Goal: Check status: Check status

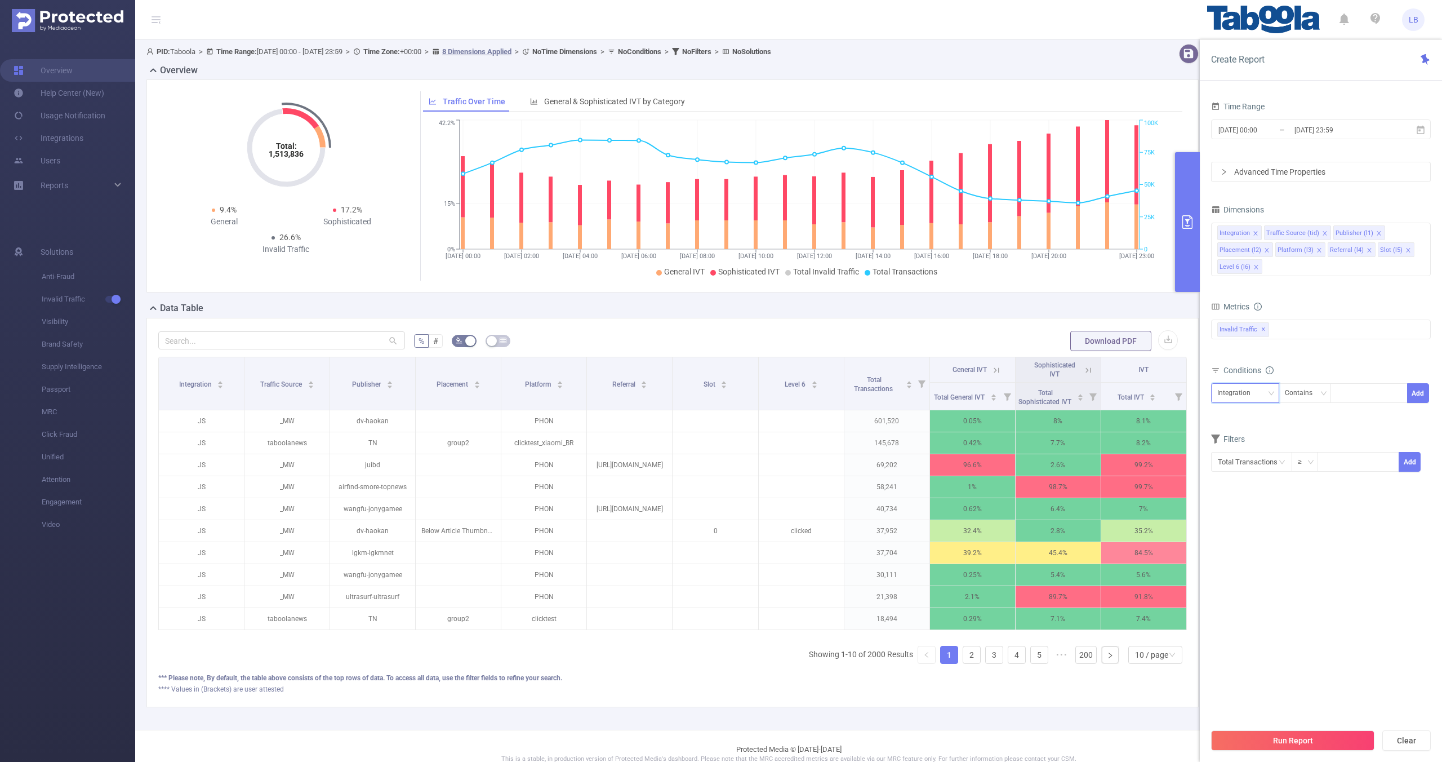
click at [1274, 390] on icon "icon: down" at bounding box center [1271, 393] width 7 height 7
drag, startPoint x: 1250, startPoint y: 447, endPoint x: 1259, endPoint y: 445, distance: 9.7
click at [1249, 447] on li "Publisher (l1)" at bounding box center [1250, 452] width 78 height 18
click at [1351, 403] on div "Publisher (l1) Contains Add" at bounding box center [1321, 395] width 220 height 25
click at [1351, 401] on div at bounding box center [1369, 393] width 65 height 19
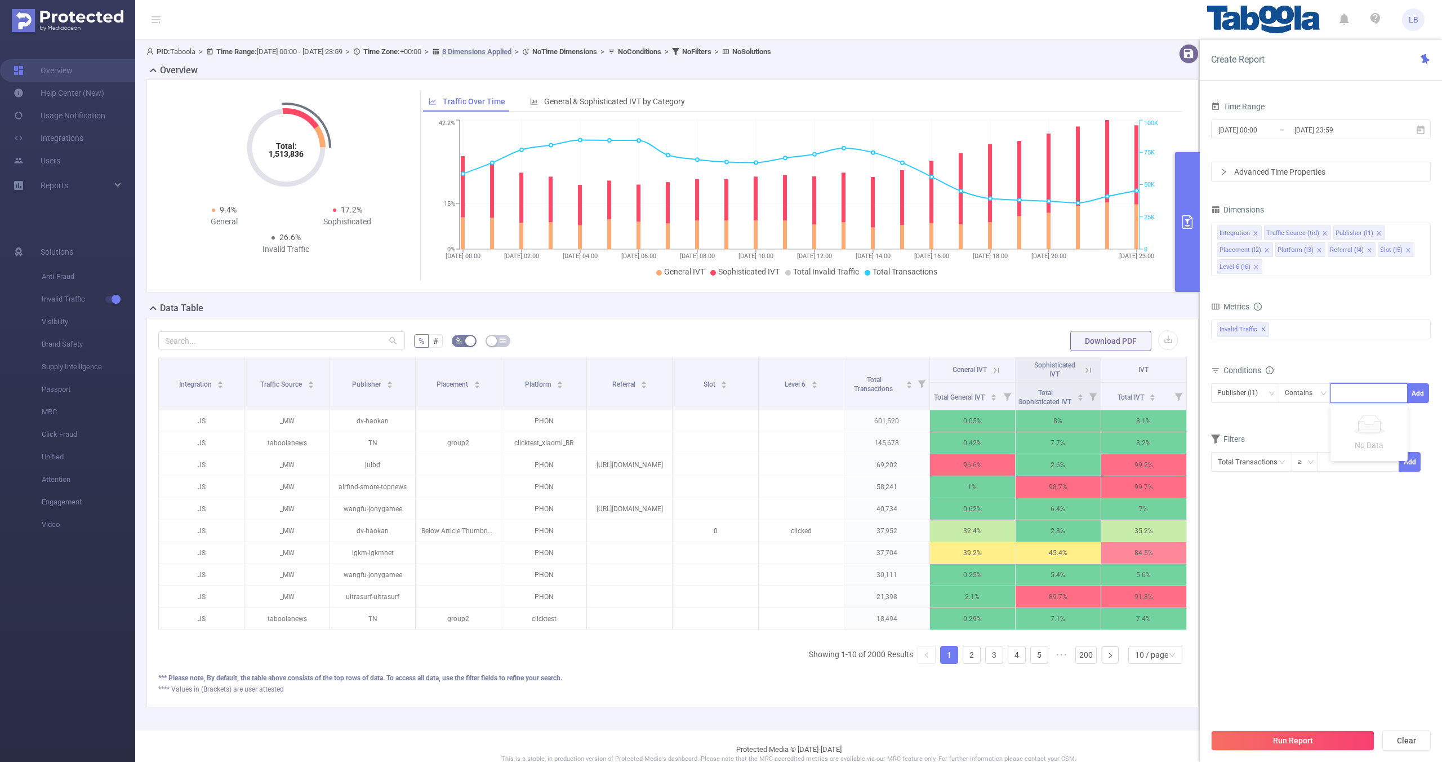
paste input "mychasma"
type input "mychasma"
click at [1422, 389] on button "Add" at bounding box center [1418, 393] width 22 height 20
click at [1406, 250] on icon "icon: close" at bounding box center [1409, 250] width 6 height 6
click at [1369, 249] on li "Referral (l4)" at bounding box center [1352, 249] width 48 height 15
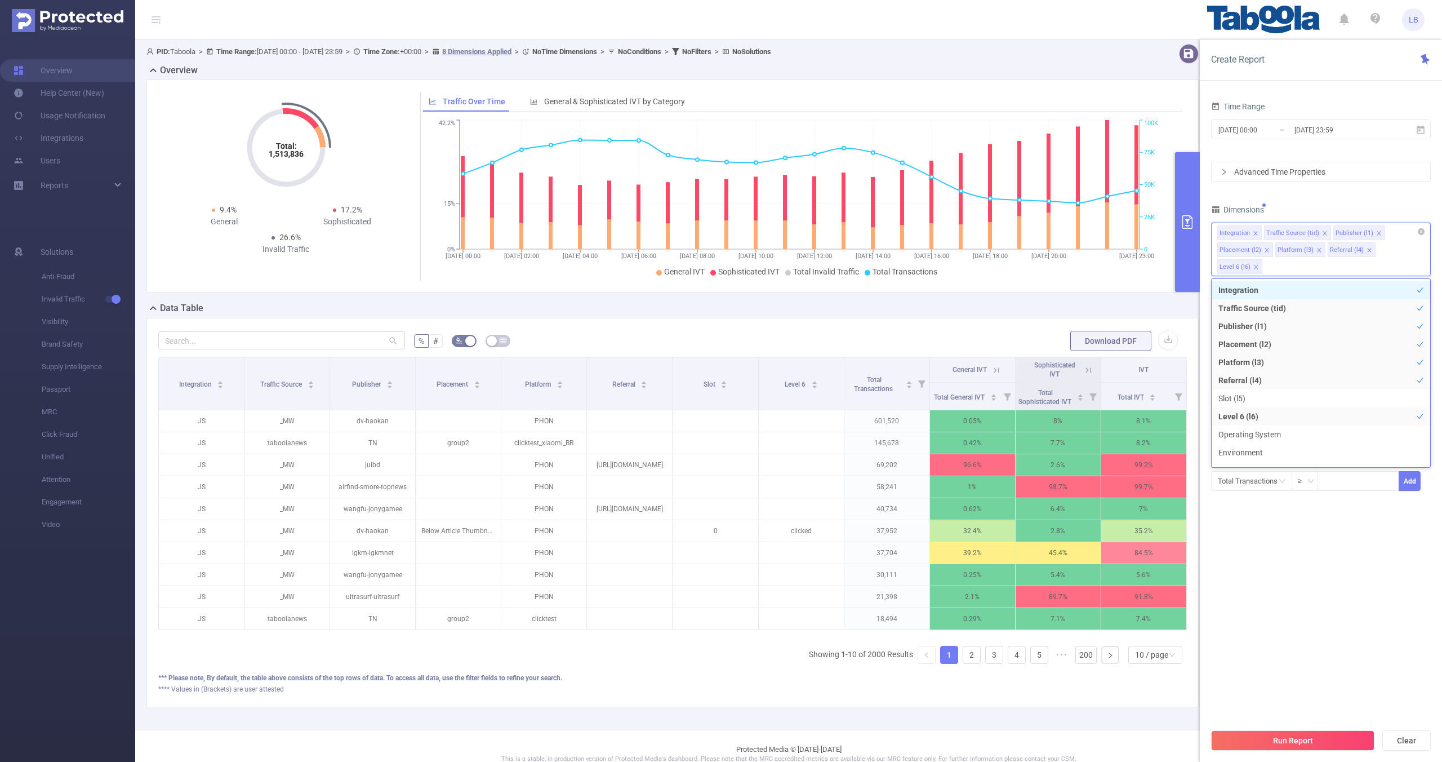
click at [1367, 250] on icon "icon: close" at bounding box center [1370, 250] width 6 height 6
click at [1317, 252] on icon "icon: close" at bounding box center [1320, 250] width 6 height 7
click at [1264, 248] on icon "icon: close" at bounding box center [1267, 250] width 6 height 6
click at [1323, 234] on icon "icon: close" at bounding box center [1325, 233] width 4 height 4
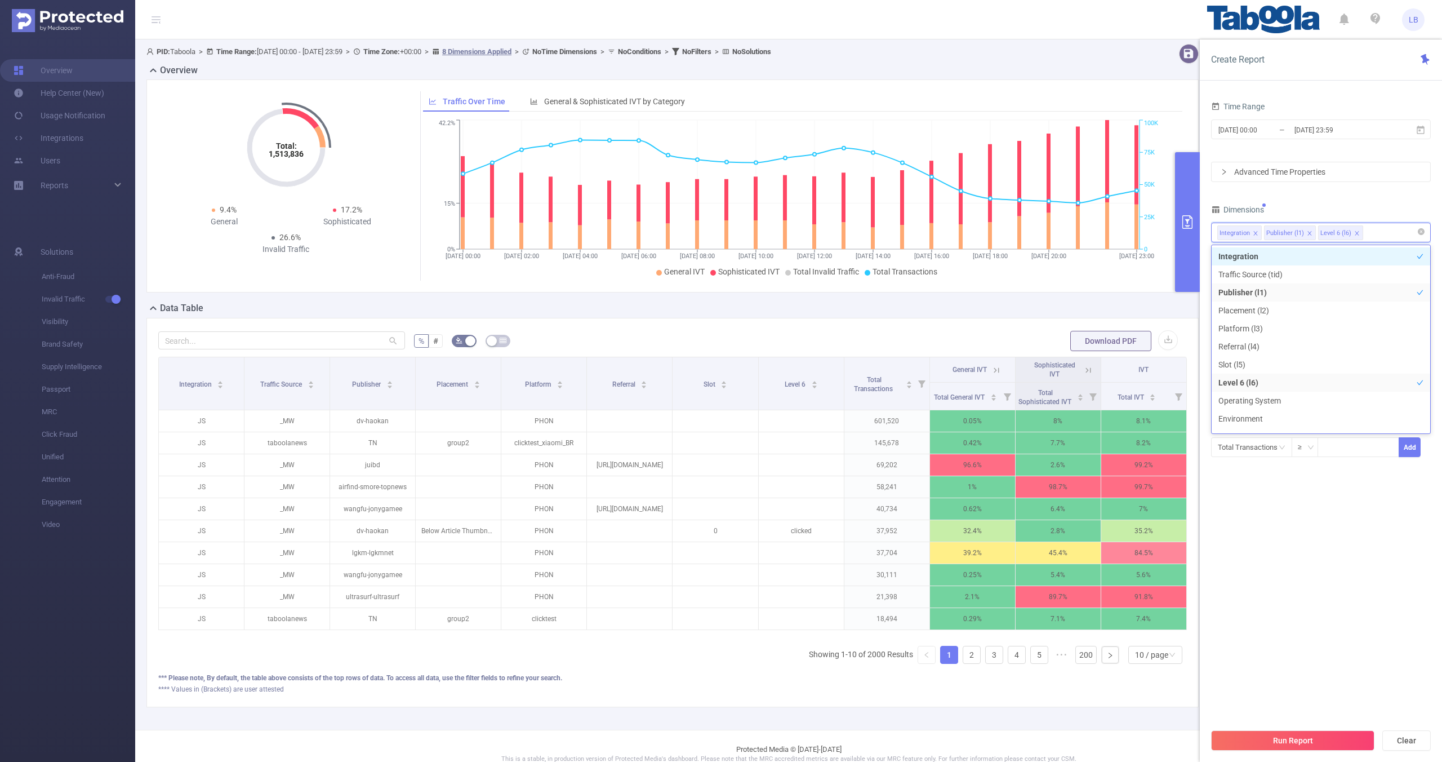
click at [1326, 200] on div "Time Range [DATE] 00:00 _ [DATE] 23:59 Advanced Time Properties Dimensions Inte…" at bounding box center [1321, 285] width 220 height 373
click at [1307, 134] on input "[DATE] 23:59" at bounding box center [1339, 129] width 91 height 15
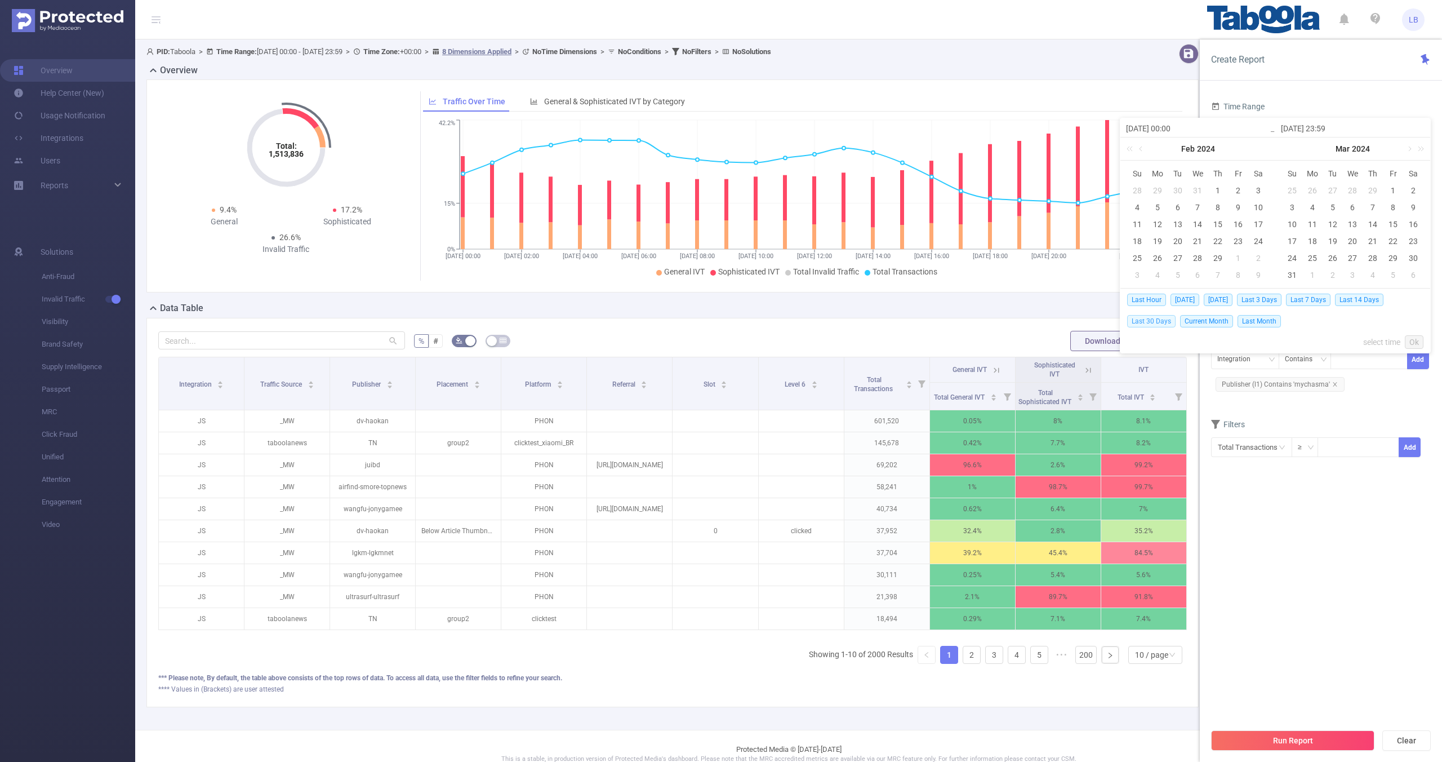
click at [1169, 322] on span "Last 30 Days" at bounding box center [1151, 321] width 48 height 12
type input "[DATE] 00:00"
type input "[DATE] 23:59"
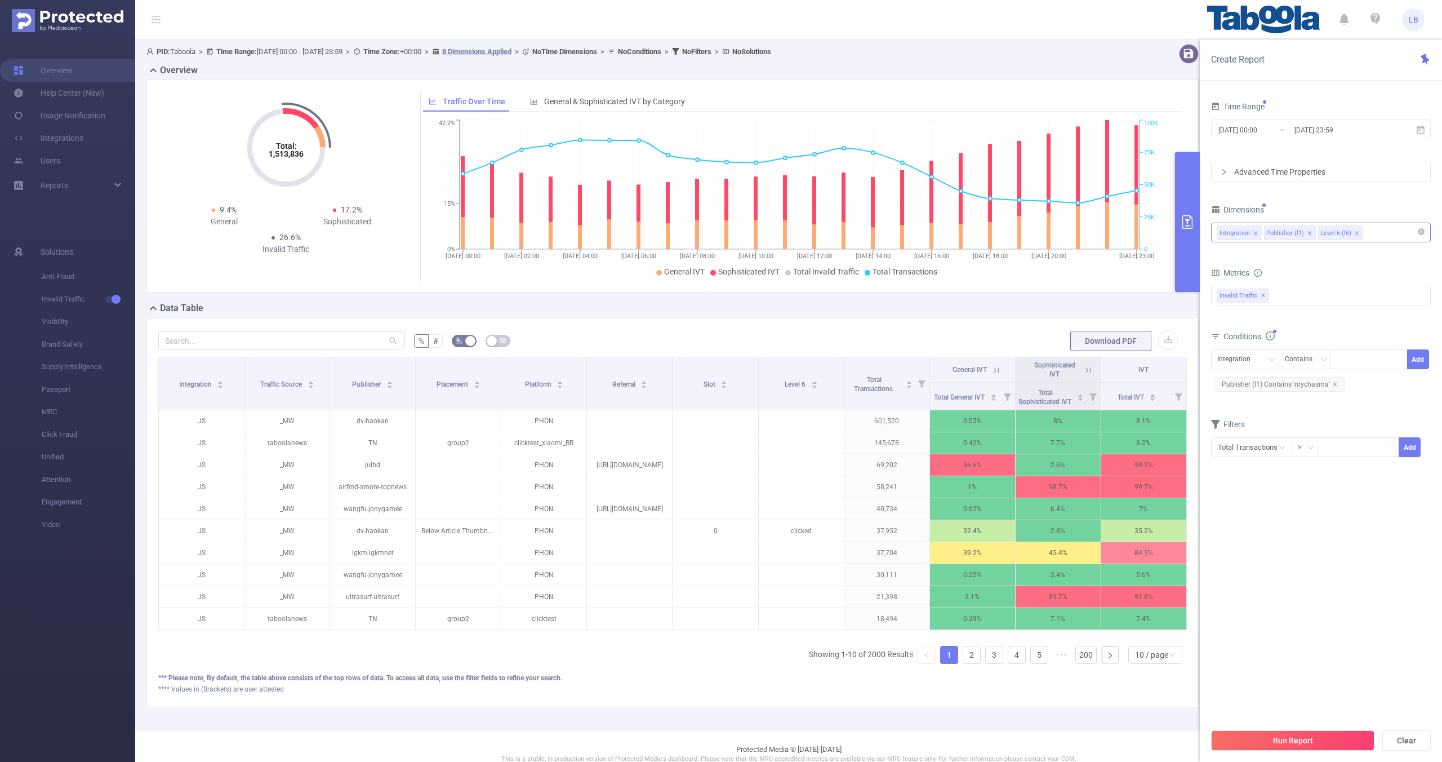
click at [1284, 504] on section "Time Range [DATE] 00:00 _ [DATE] 23:59 Advanced Time Properties Dimensions Inte…" at bounding box center [1321, 411] width 220 height 624
click at [1269, 739] on button "Run Report" at bounding box center [1292, 740] width 163 height 20
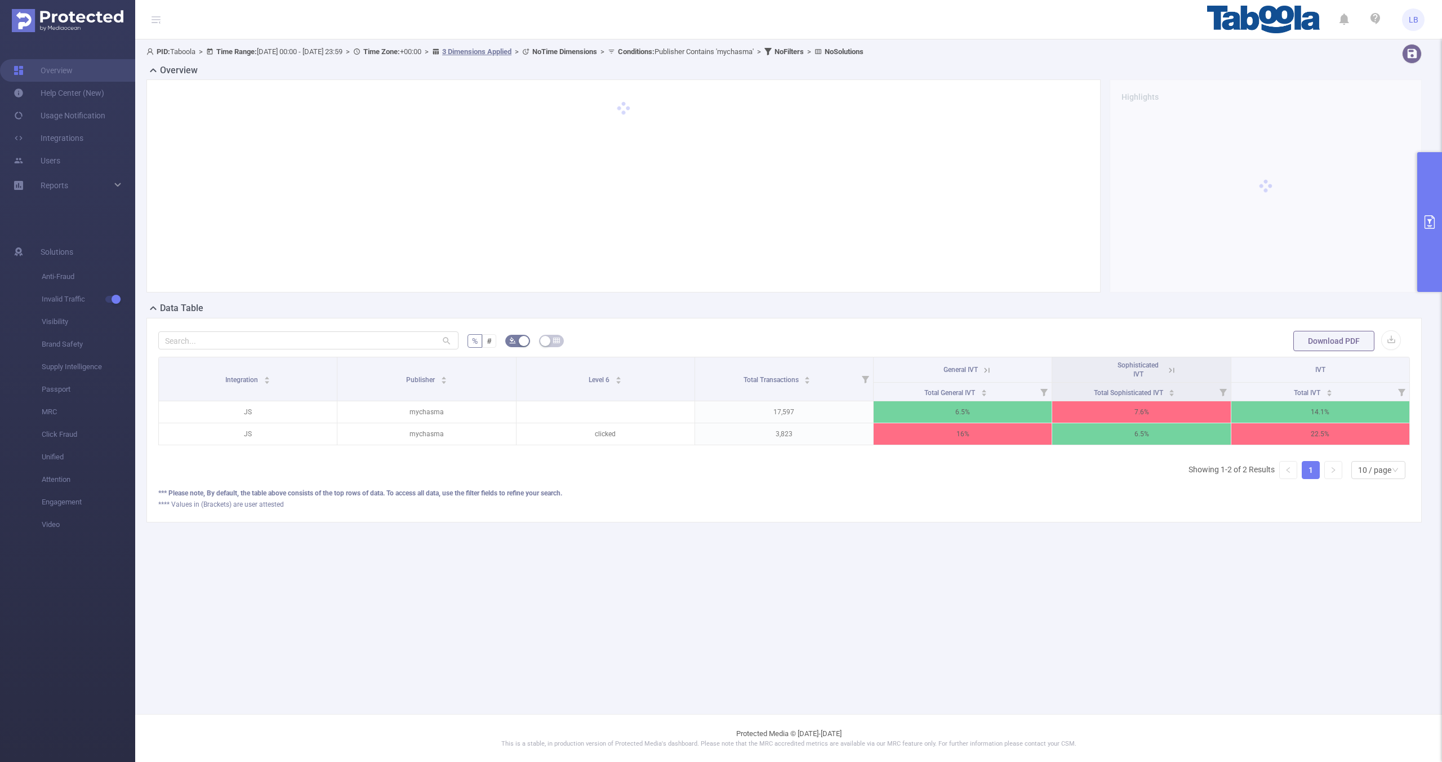
click at [989, 370] on icon at bounding box center [986, 369] width 5 height 5
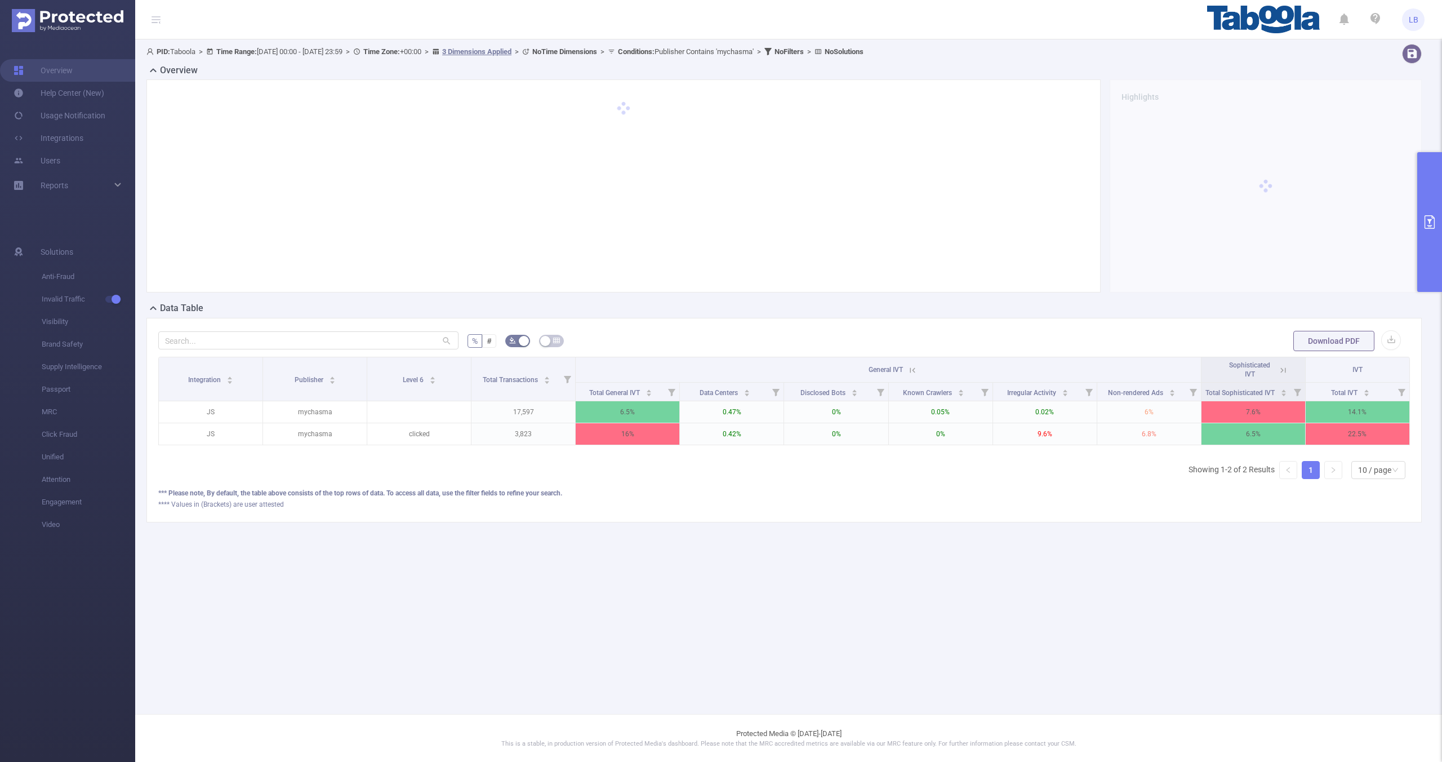
click at [914, 370] on icon at bounding box center [913, 370] width 10 height 10
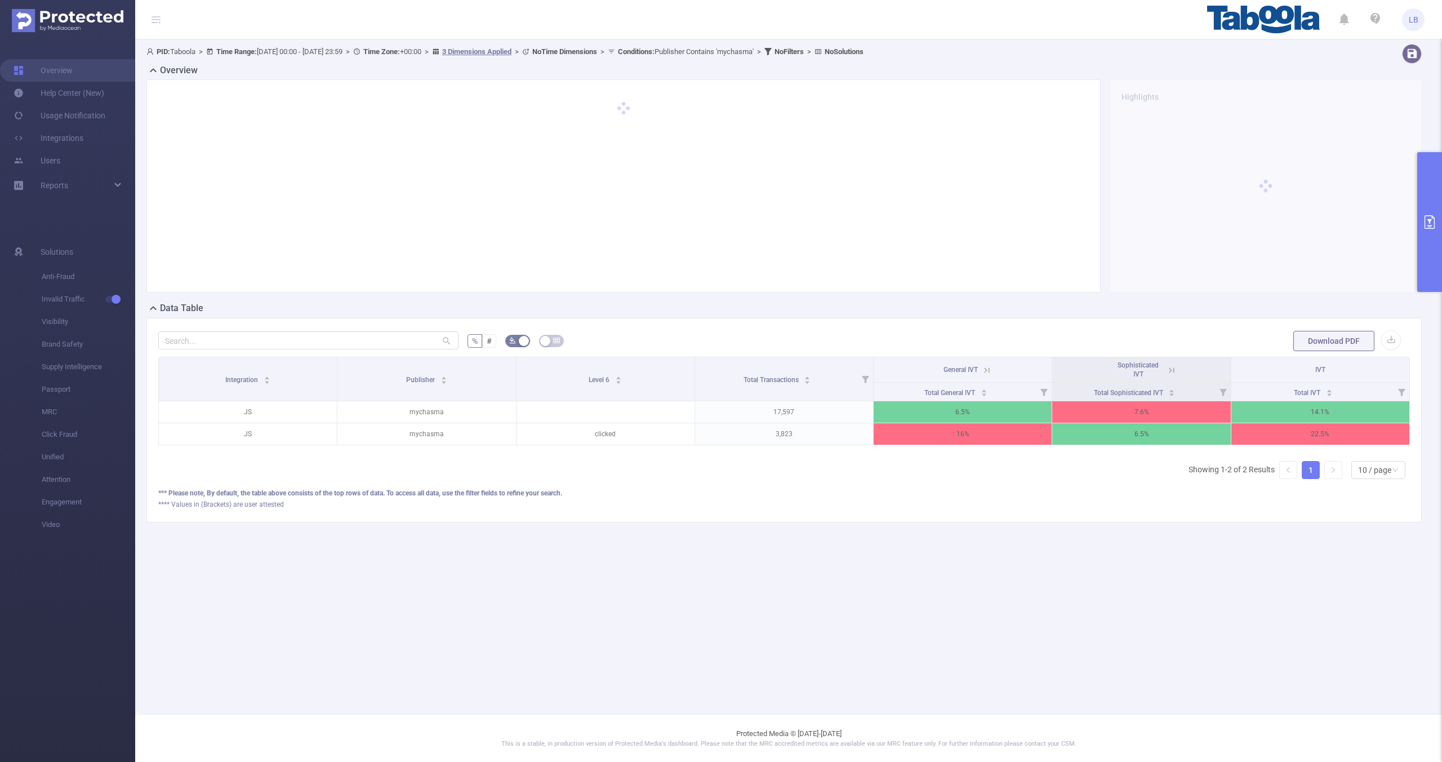
click at [1170, 372] on icon at bounding box center [1172, 370] width 10 height 10
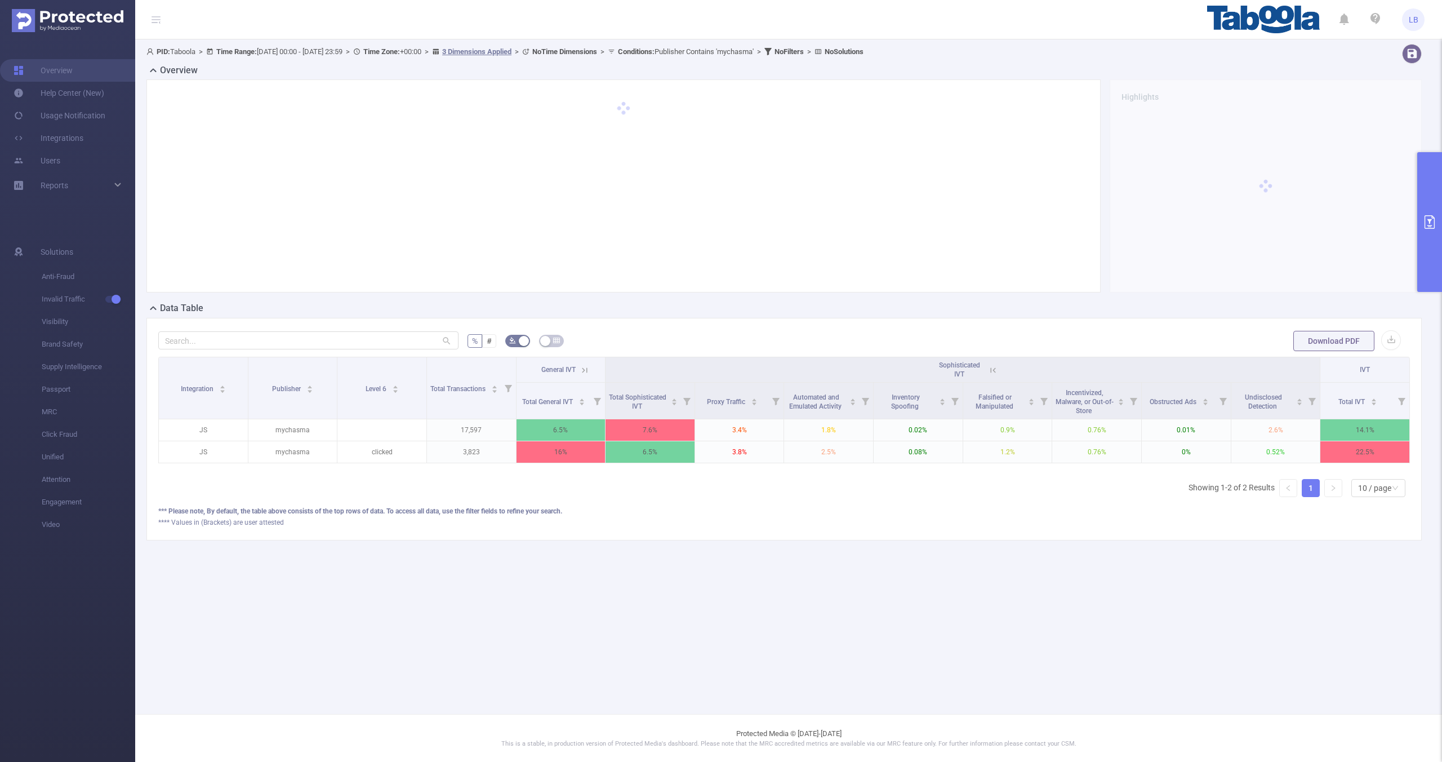
click at [992, 366] on icon at bounding box center [993, 370] width 10 height 10
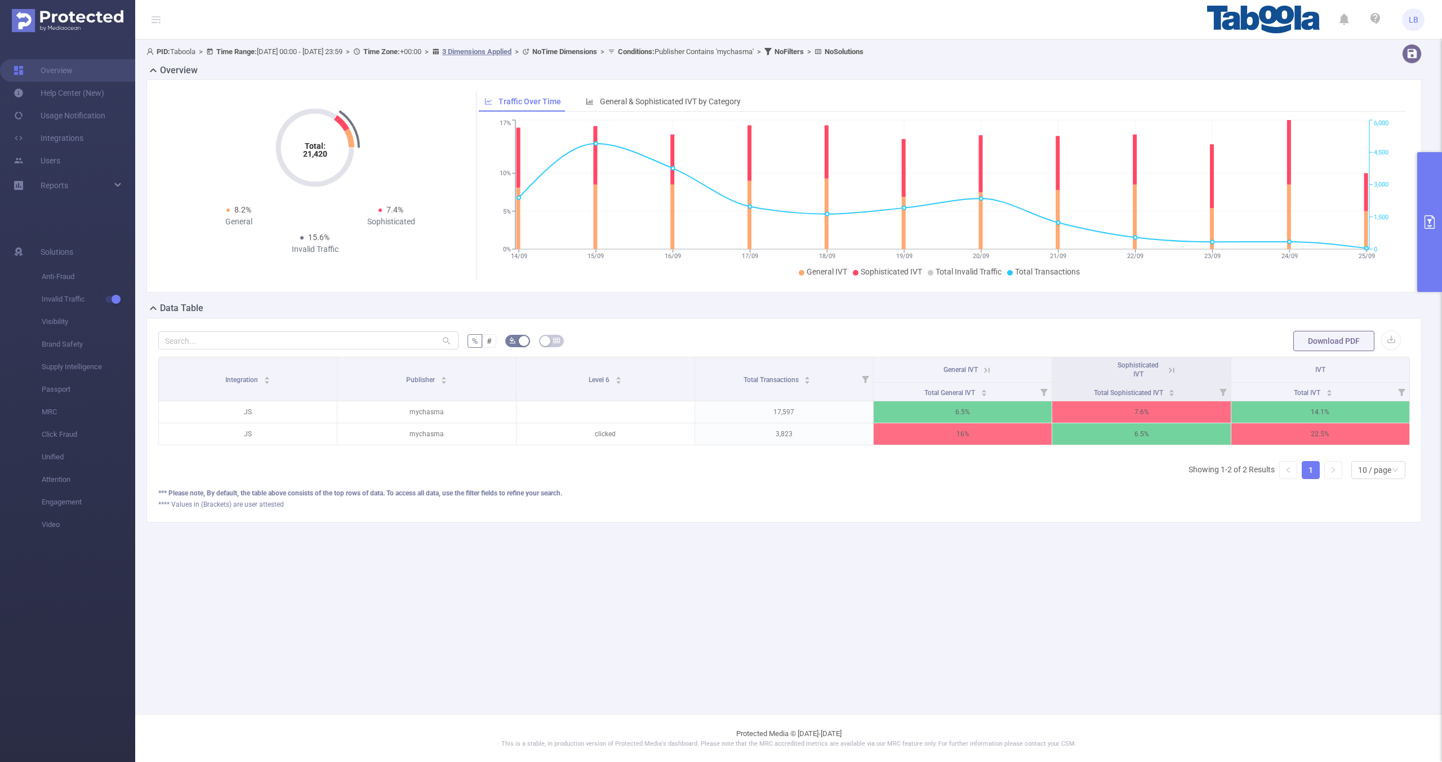
click at [987, 369] on icon at bounding box center [987, 370] width 10 height 10
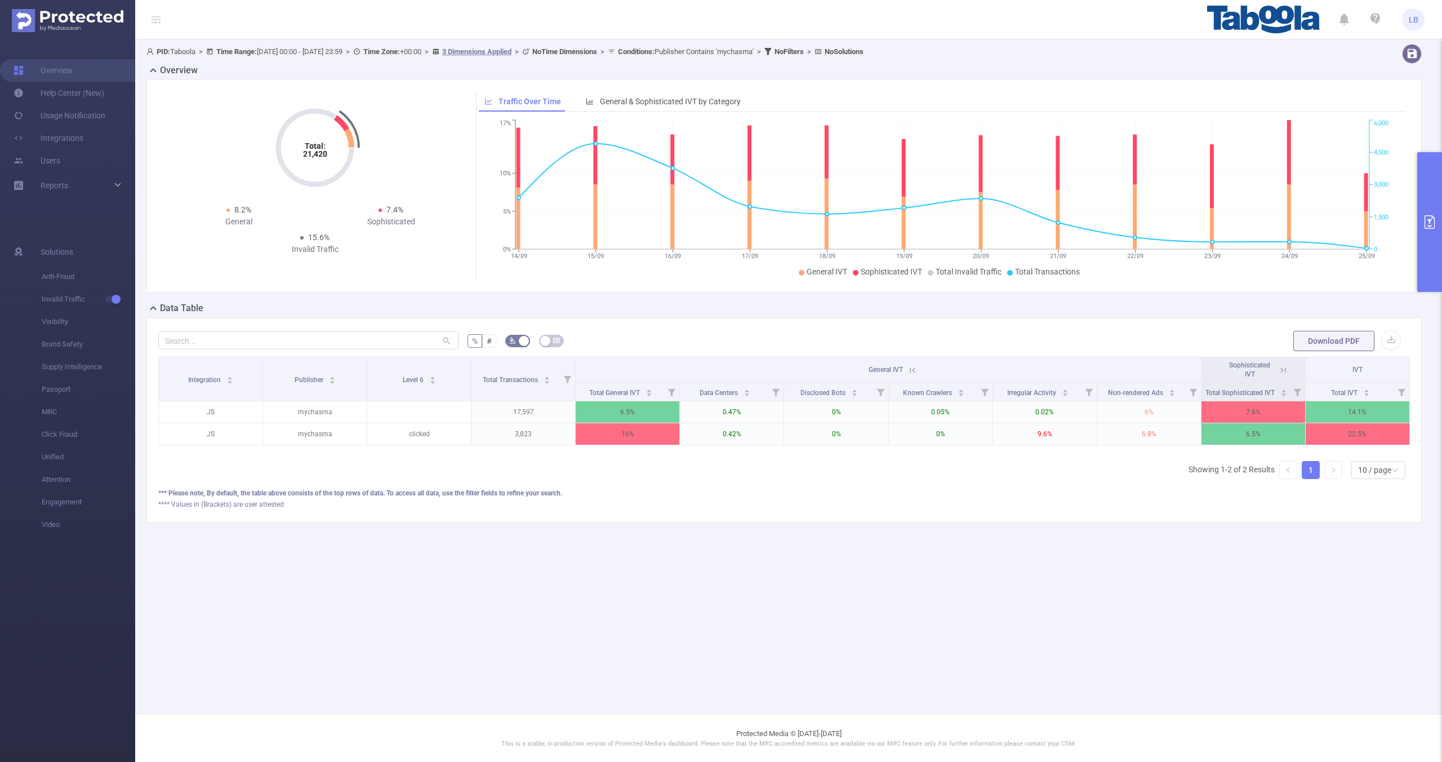
click at [1435, 273] on button "primary" at bounding box center [1430, 222] width 25 height 140
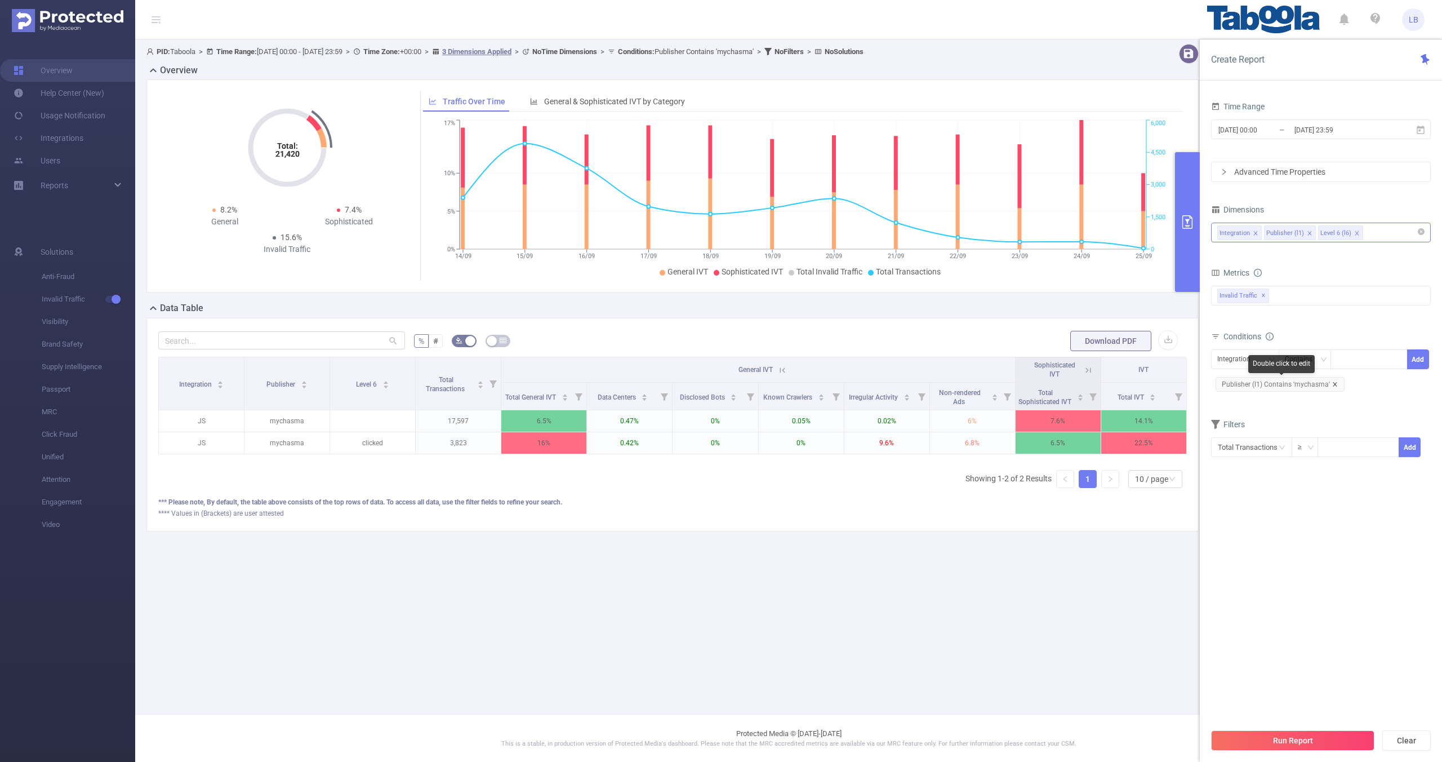
click at [1333, 383] on icon "icon: close" at bounding box center [1335, 384] width 4 height 4
click at [1286, 365] on div "Contains" at bounding box center [1302, 359] width 35 height 19
click at [1265, 362] on div "Integration" at bounding box center [1246, 359] width 56 height 19
click at [1251, 397] on li "Publisher (l1)" at bounding box center [1245, 401] width 68 height 18
click at [1343, 358] on div at bounding box center [1369, 359] width 65 height 19
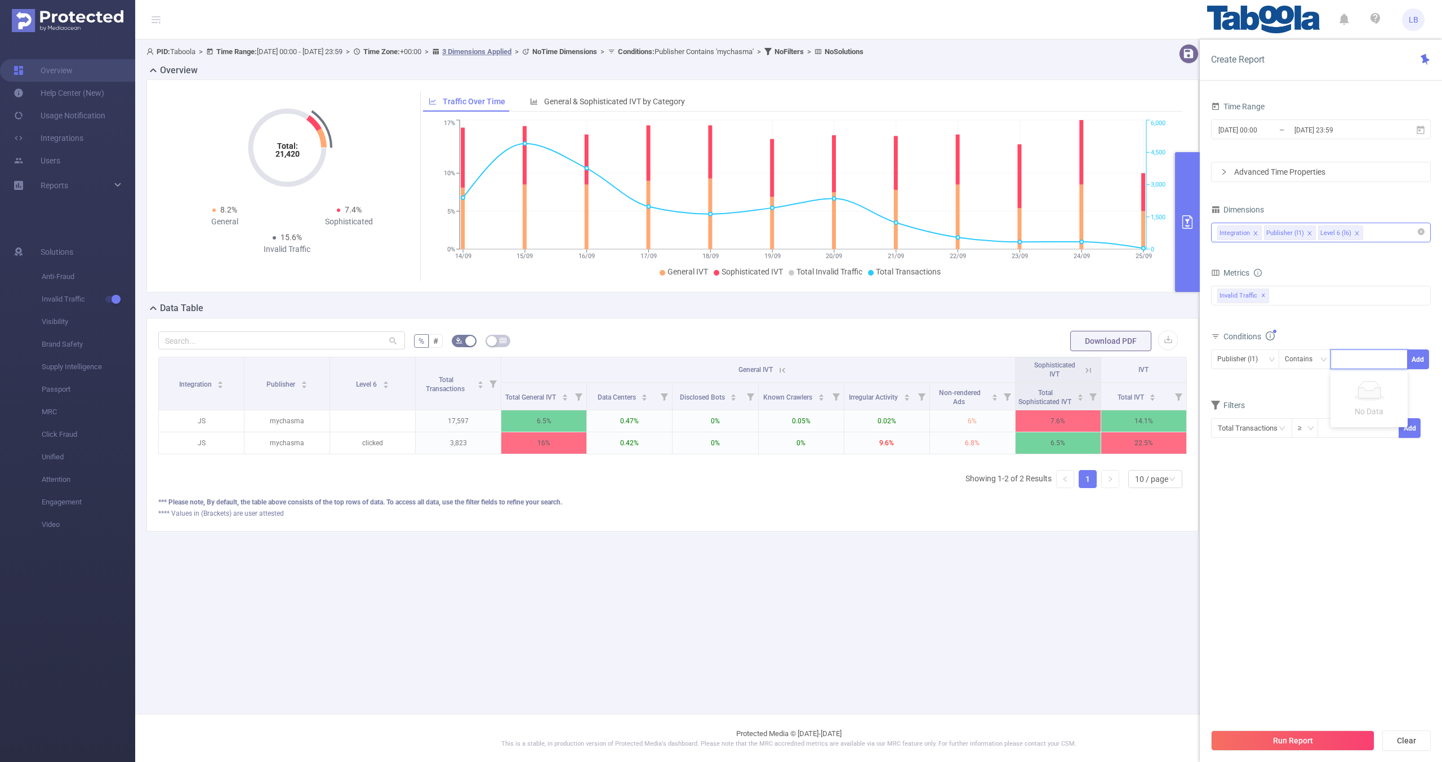
paste input "housecoast"
type input "housecoast"
click at [1416, 361] on button "Add" at bounding box center [1418, 359] width 22 height 20
click at [1271, 736] on button "Run Report" at bounding box center [1292, 740] width 163 height 20
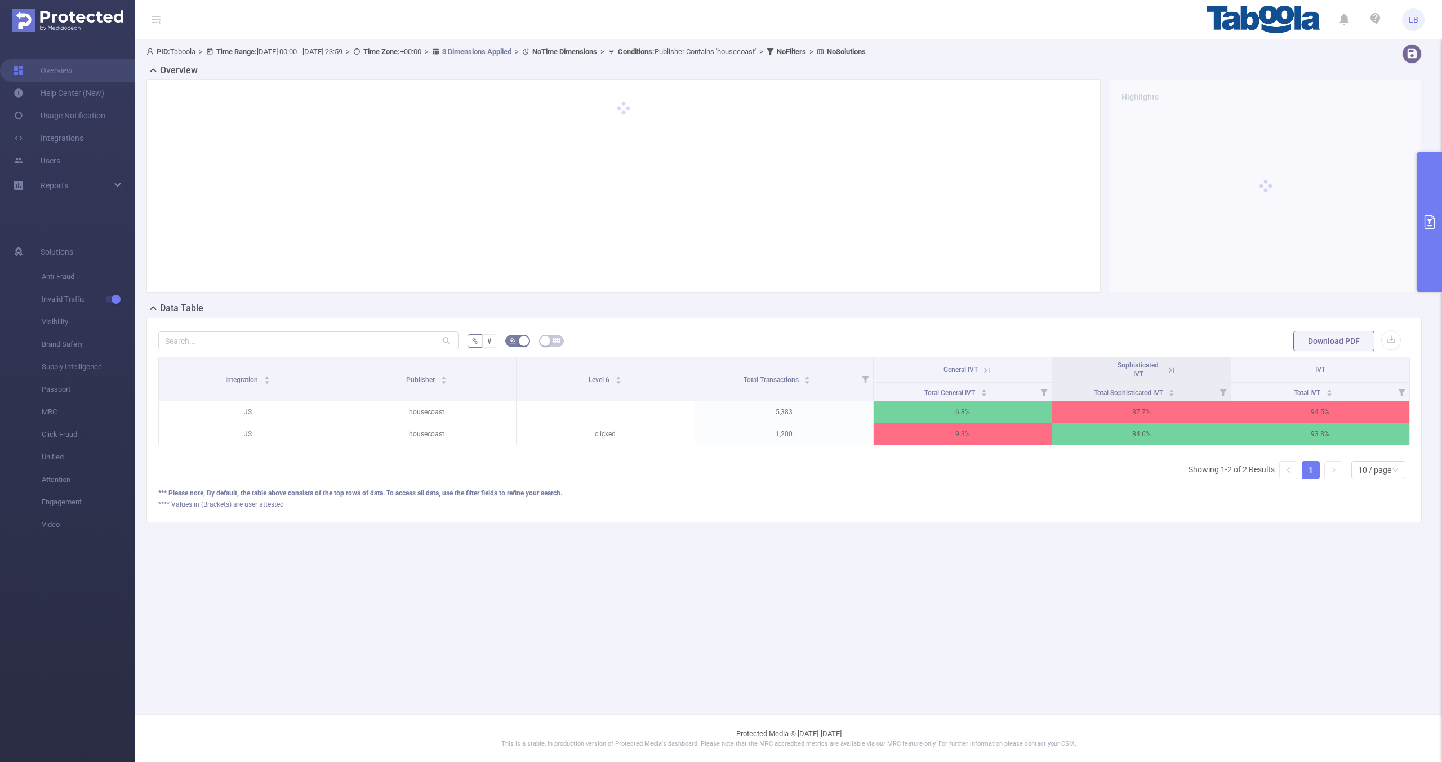
click at [1174, 367] on icon at bounding box center [1172, 370] width 10 height 10
